Goal: Task Accomplishment & Management: Use online tool/utility

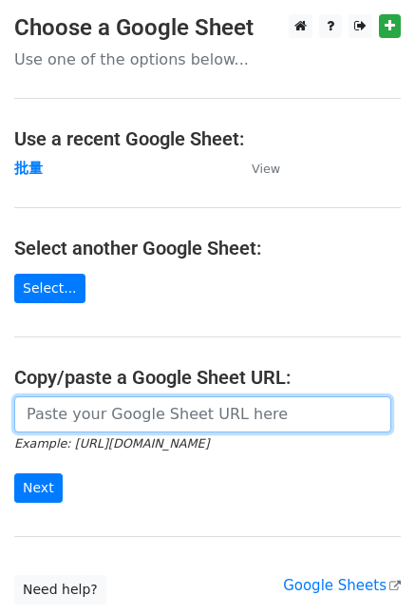
click at [55, 407] on input "url" at bounding box center [202, 414] width 377 height 36
paste input "[URL][DOMAIN_NAME]"
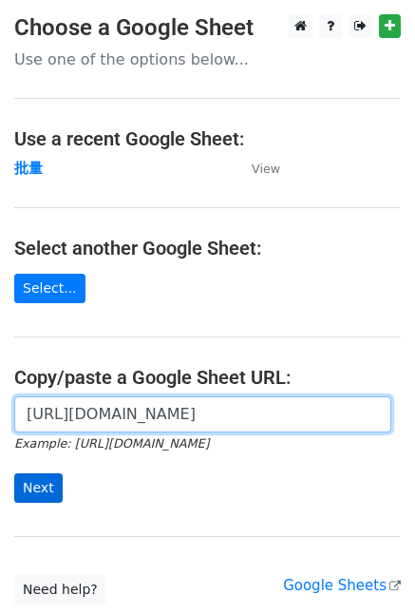
type input "[URL][DOMAIN_NAME]"
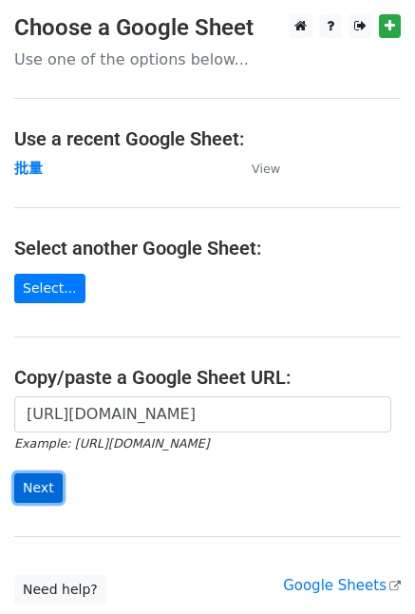
click at [32, 486] on input "Next" at bounding box center [38, 487] width 48 height 29
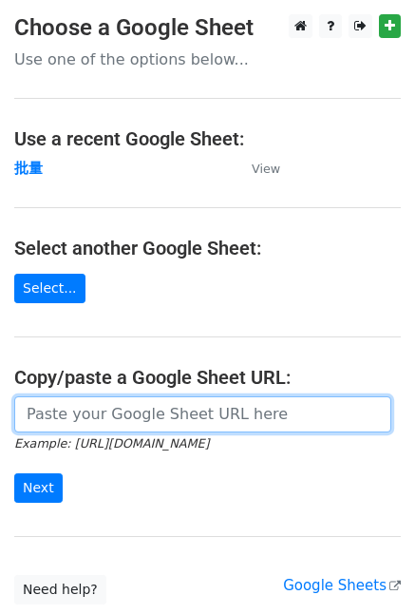
click at [43, 416] on input "url" at bounding box center [202, 414] width 377 height 36
paste input "https://docs.google.com/spreadsheets/d/1frBWdlzXrU69q3j-GmnRgaSJE3dM102y59Q-lXa…"
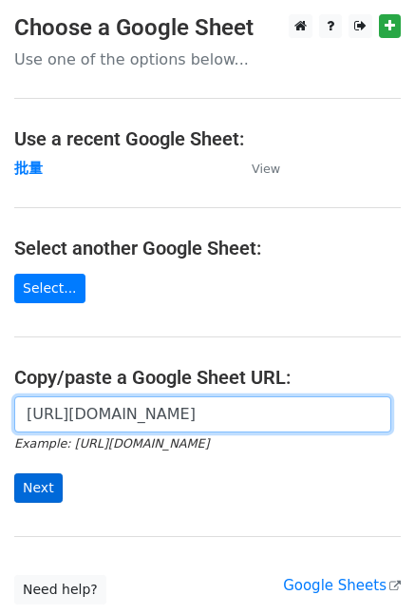
scroll to position [0, 475]
type input "https://docs.google.com/spreadsheets/d/1frBWdlzXrU69q3j-GmnRgaSJE3dM102y59Q-lXa…"
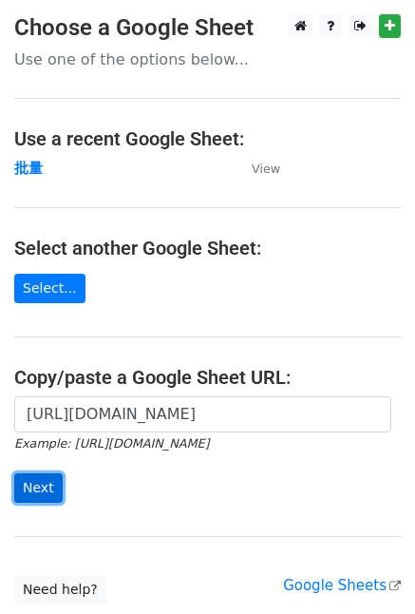
click at [37, 487] on input "Next" at bounding box center [38, 487] width 48 height 29
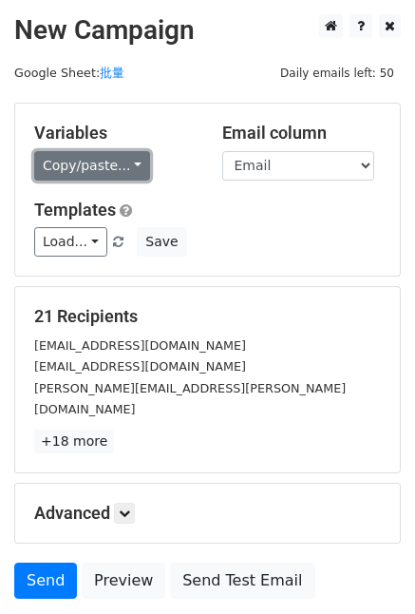
click at [67, 159] on link "Copy/paste..." at bounding box center [92, 165] width 116 height 29
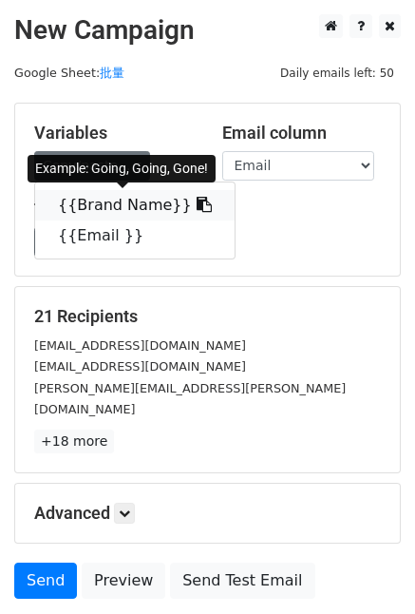
click at [122, 206] on link "{{Brand Name}}" at bounding box center [135, 205] width 200 height 30
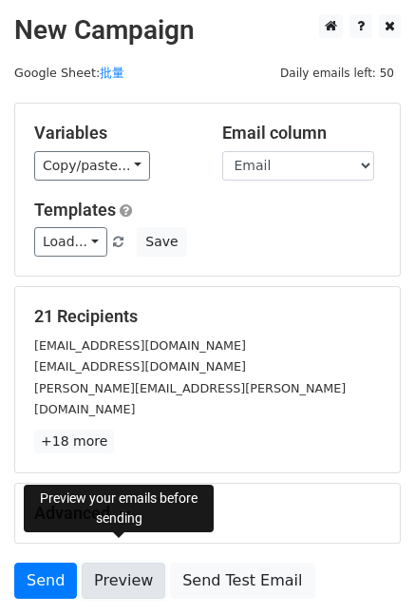
click at [111, 563] on link "Preview" at bounding box center [124, 581] width 84 height 36
click at [132, 563] on link "Preview" at bounding box center [124, 581] width 84 height 36
click at [124, 563] on link "Preview" at bounding box center [124, 581] width 84 height 36
